Goal: Task Accomplishment & Management: Manage account settings

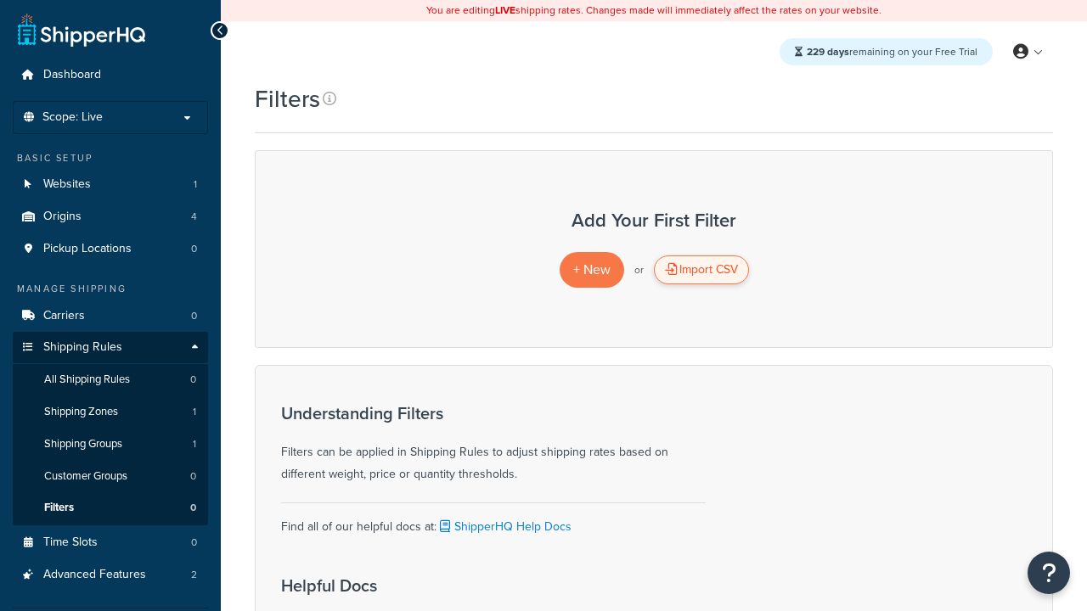
click at [701, 270] on div "Import CSV" at bounding box center [701, 270] width 95 height 29
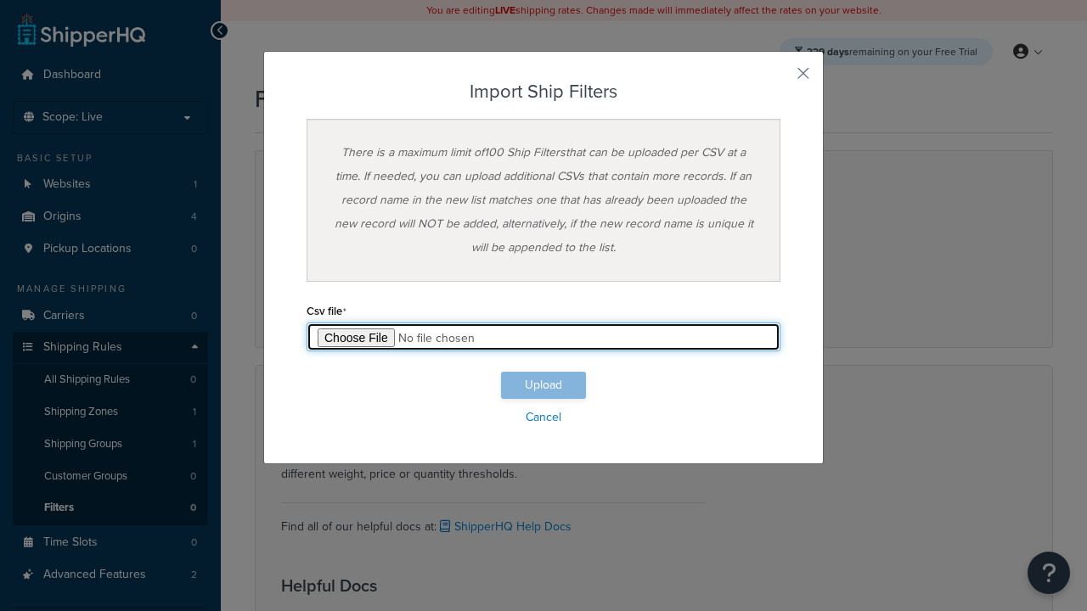
click at [544, 337] on input "file" at bounding box center [544, 337] width 474 height 29
type input "C:\fakepath\importShipFiltersSuccess.csv"
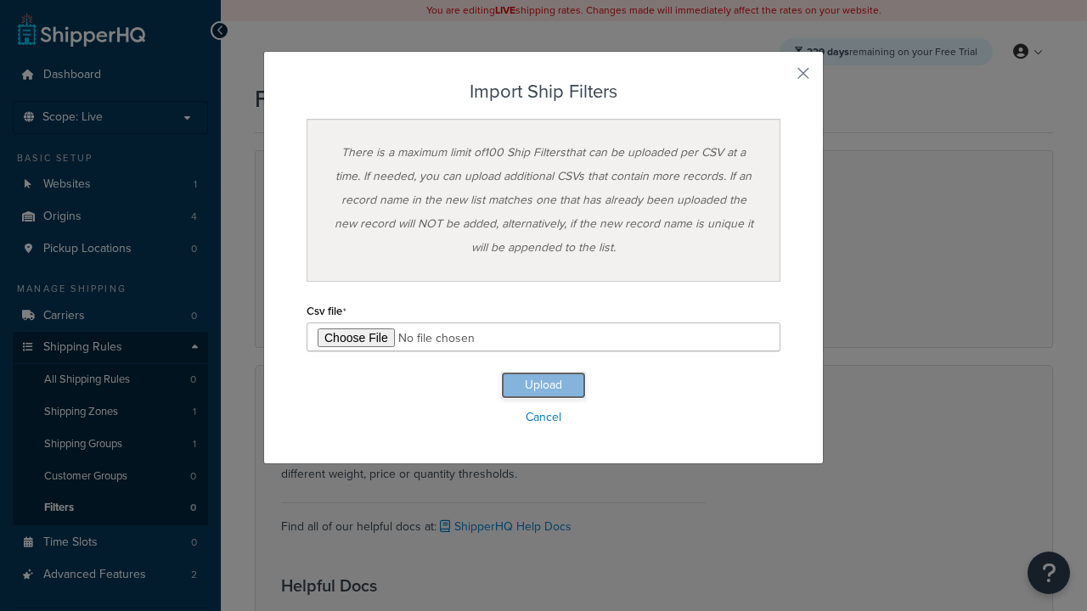
click at [544, 386] on button "Upload" at bounding box center [543, 385] width 85 height 27
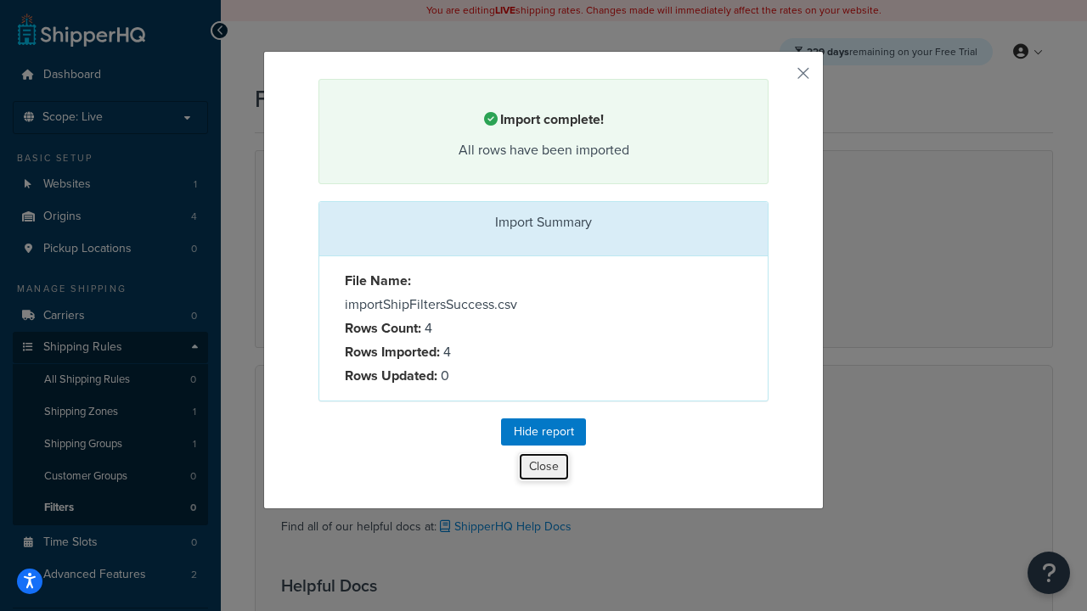
click at [544, 470] on button "Close" at bounding box center [544, 467] width 52 height 29
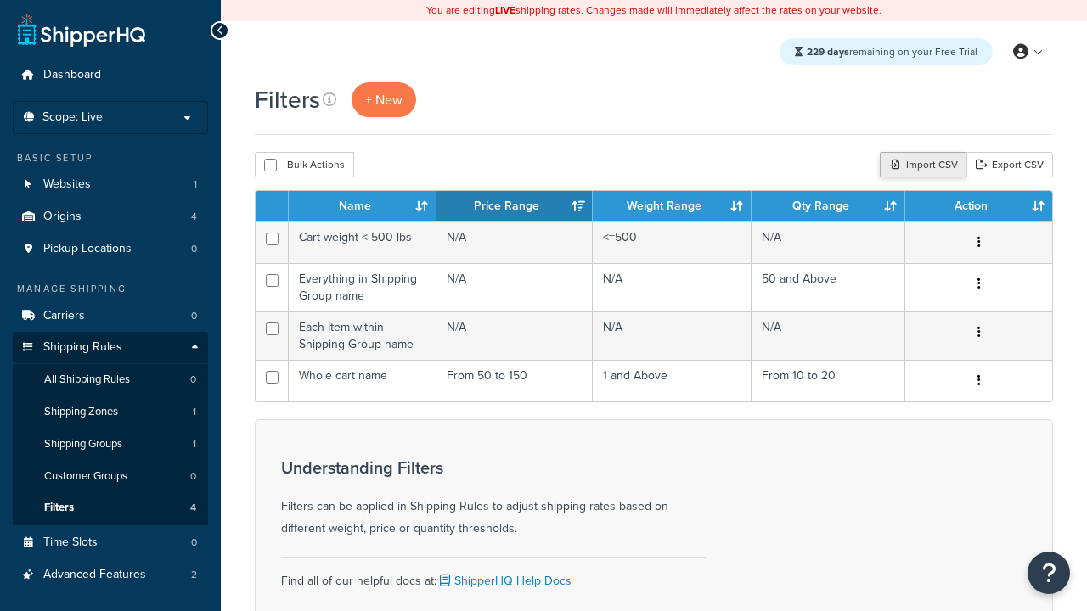
click at [921, 166] on div "Import CSV" at bounding box center [923, 164] width 87 height 25
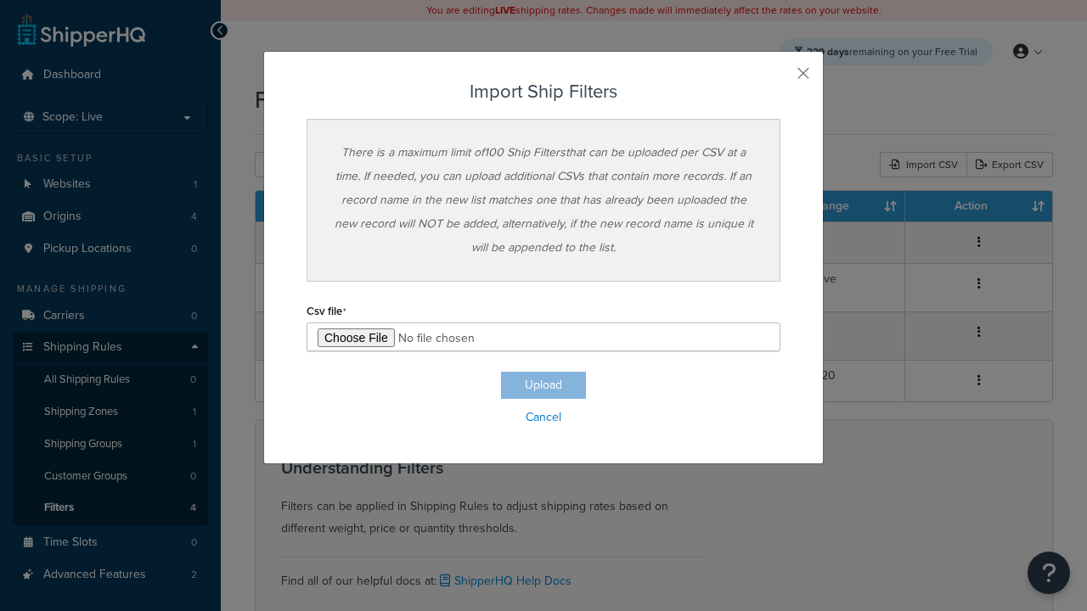
click at [544, 92] on h3 "Import Ship Filters" at bounding box center [544, 92] width 474 height 20
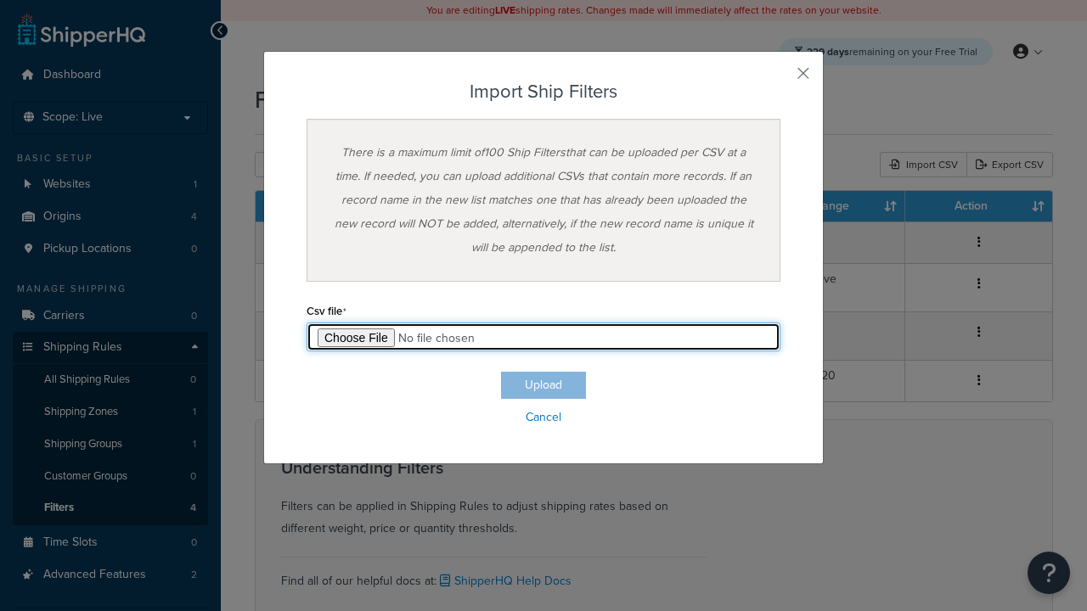
click at [544, 337] on input "file" at bounding box center [544, 337] width 474 height 29
type input "C:\fakepath\importShipFiltersFailure.csv"
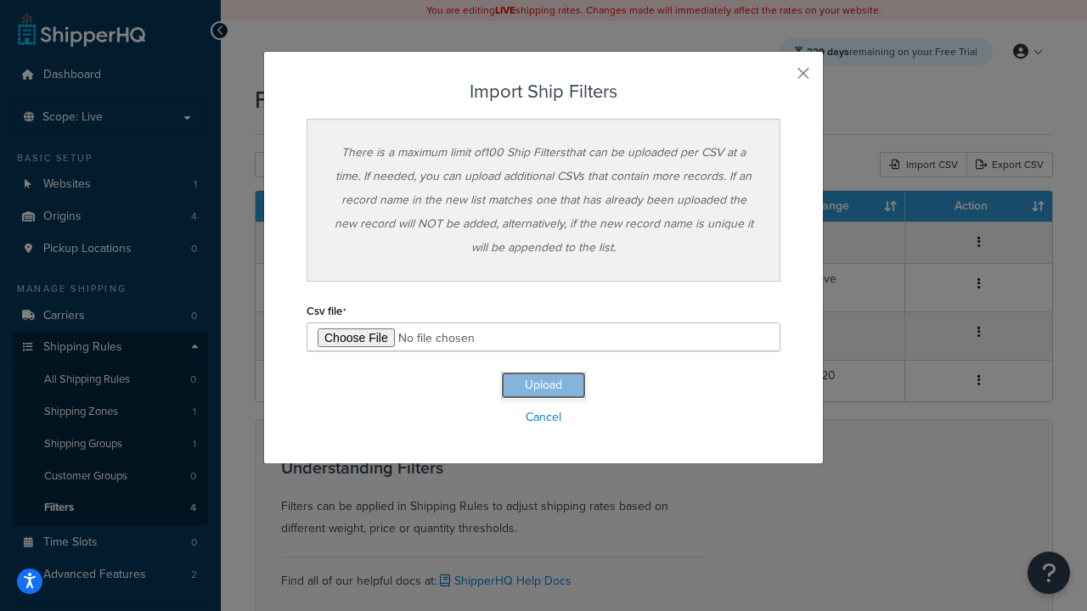
click at [544, 386] on button "Upload" at bounding box center [543, 385] width 85 height 27
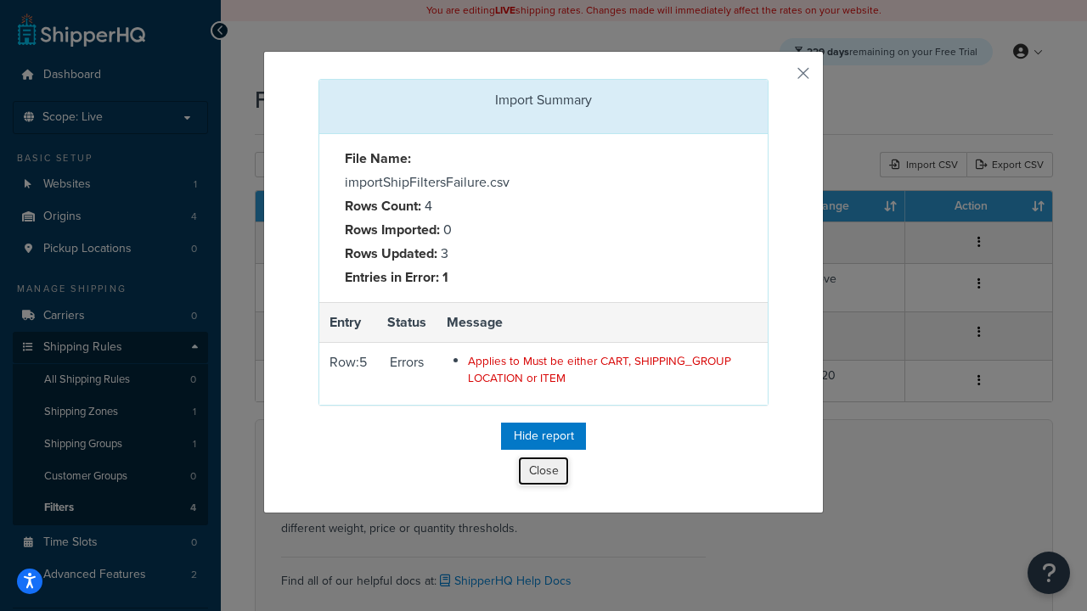
click at [544, 476] on button "Close" at bounding box center [543, 471] width 51 height 29
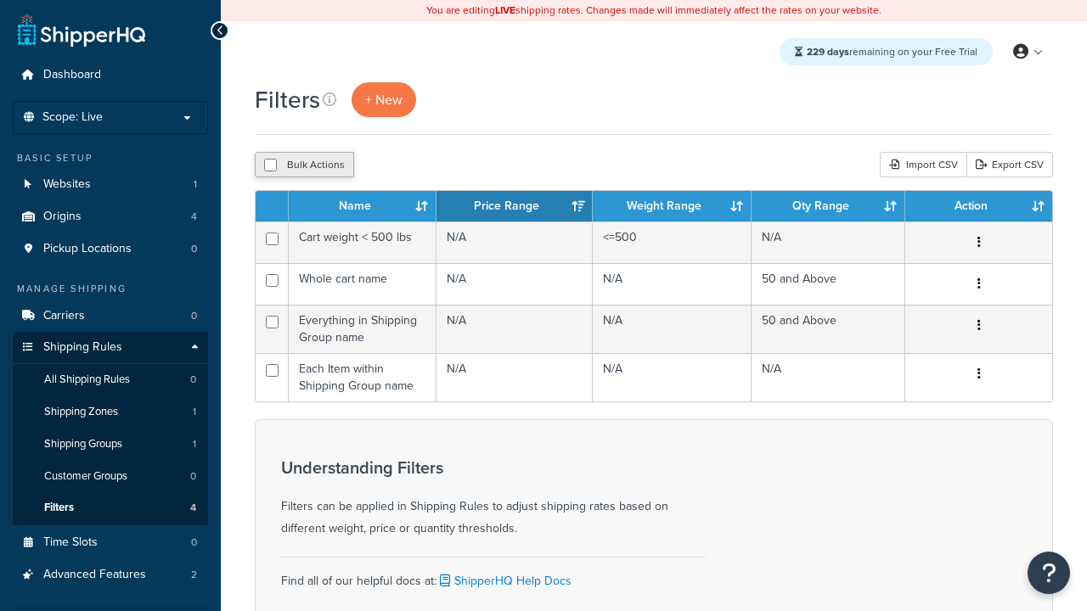
click at [304, 166] on button "Bulk Actions" at bounding box center [304, 164] width 99 height 25
checkbox input "true"
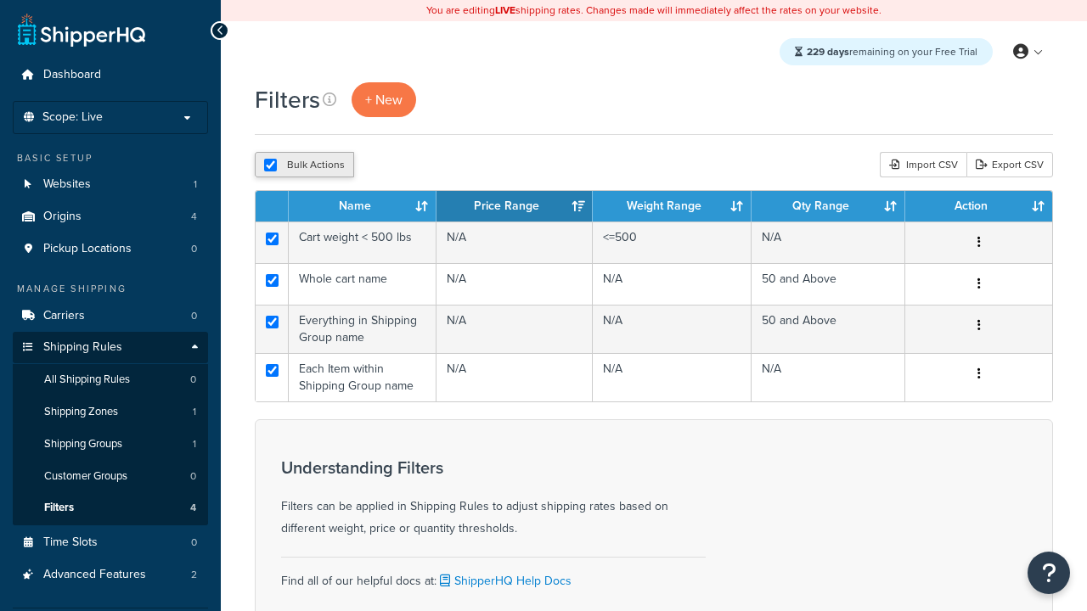
checkbox input "true"
click at [457, 166] on button "Delete" at bounding box center [453, 164] width 59 height 25
